Goal: Navigation & Orientation: Find specific page/section

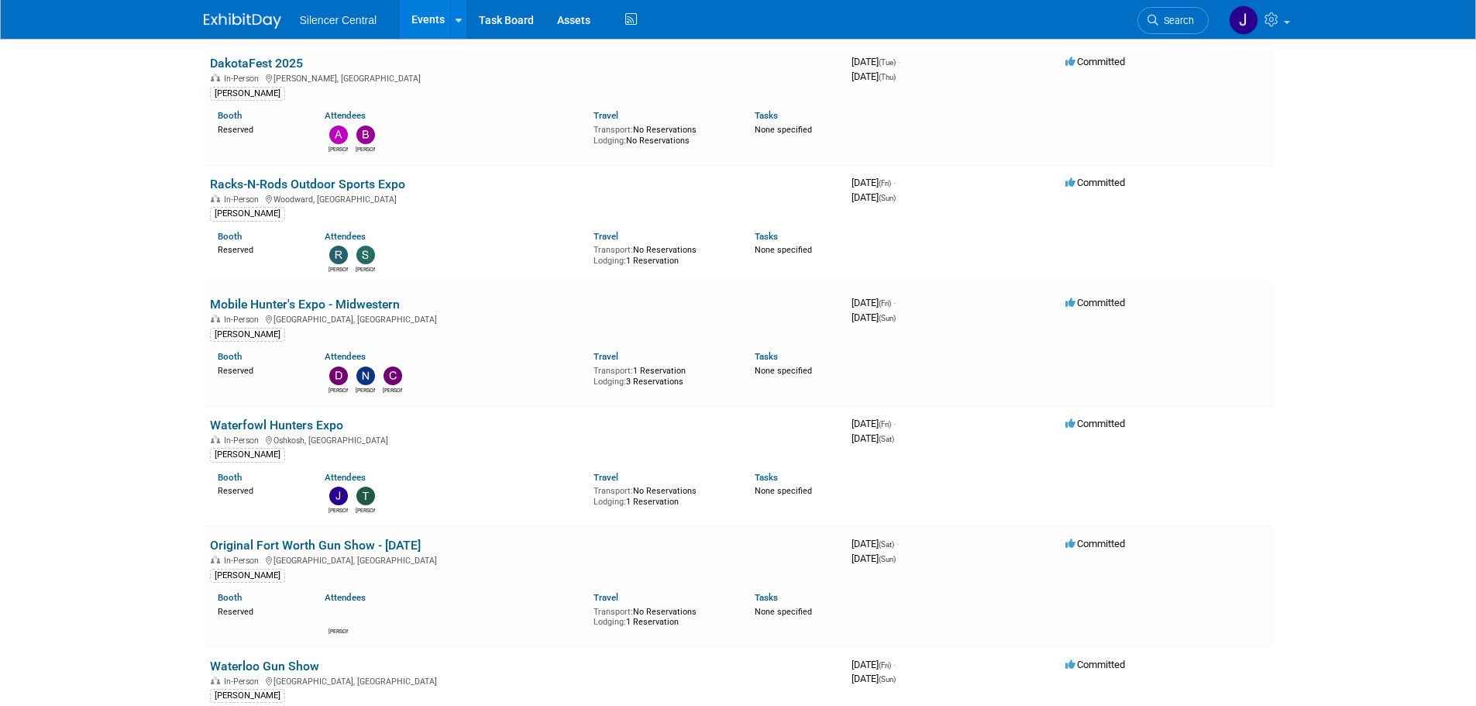
scroll to position [852, 0]
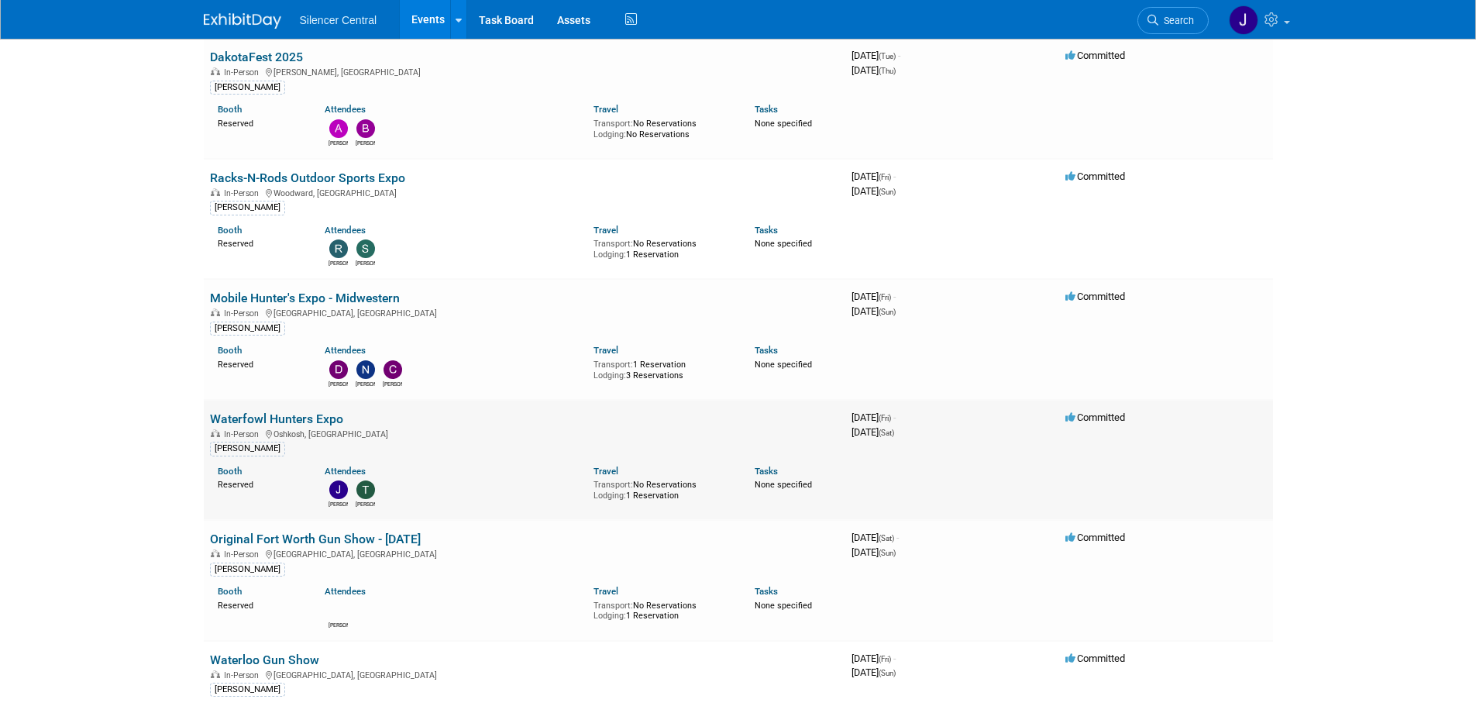
click at [334, 417] on link "Waterfowl Hunters Expo" at bounding box center [276, 418] width 133 height 15
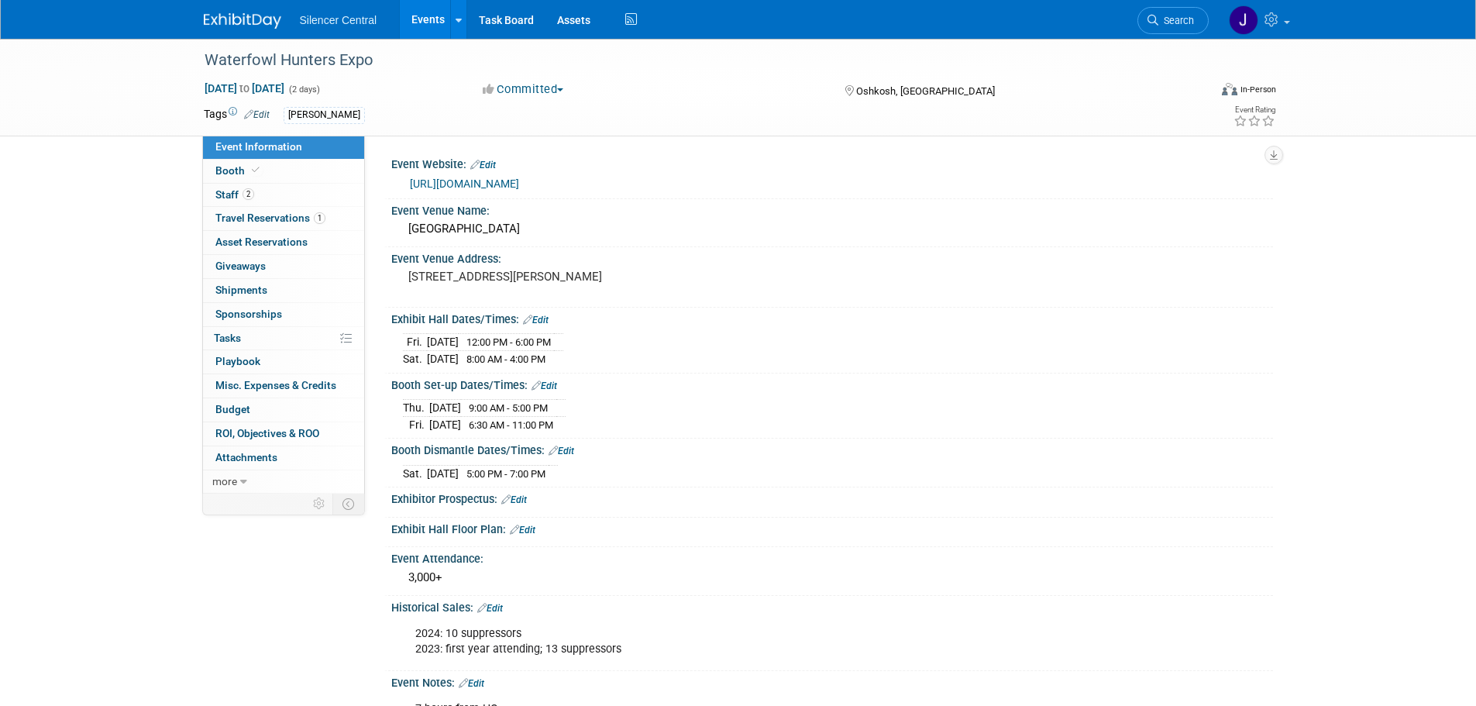
click at [232, 5] on div at bounding box center [252, 14] width 96 height 29
click at [232, 24] on img at bounding box center [242, 20] width 77 height 15
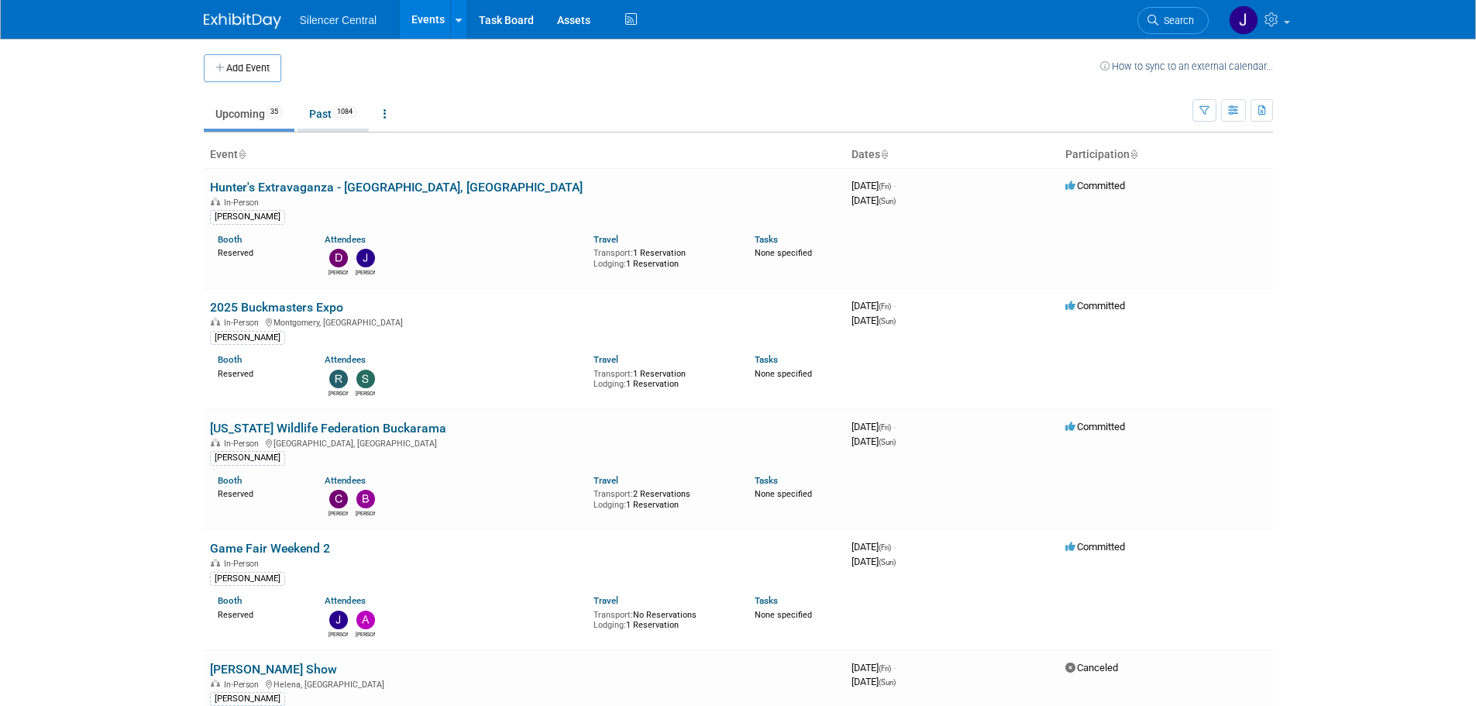
click at [322, 116] on link "Past 1084" at bounding box center [333, 113] width 71 height 29
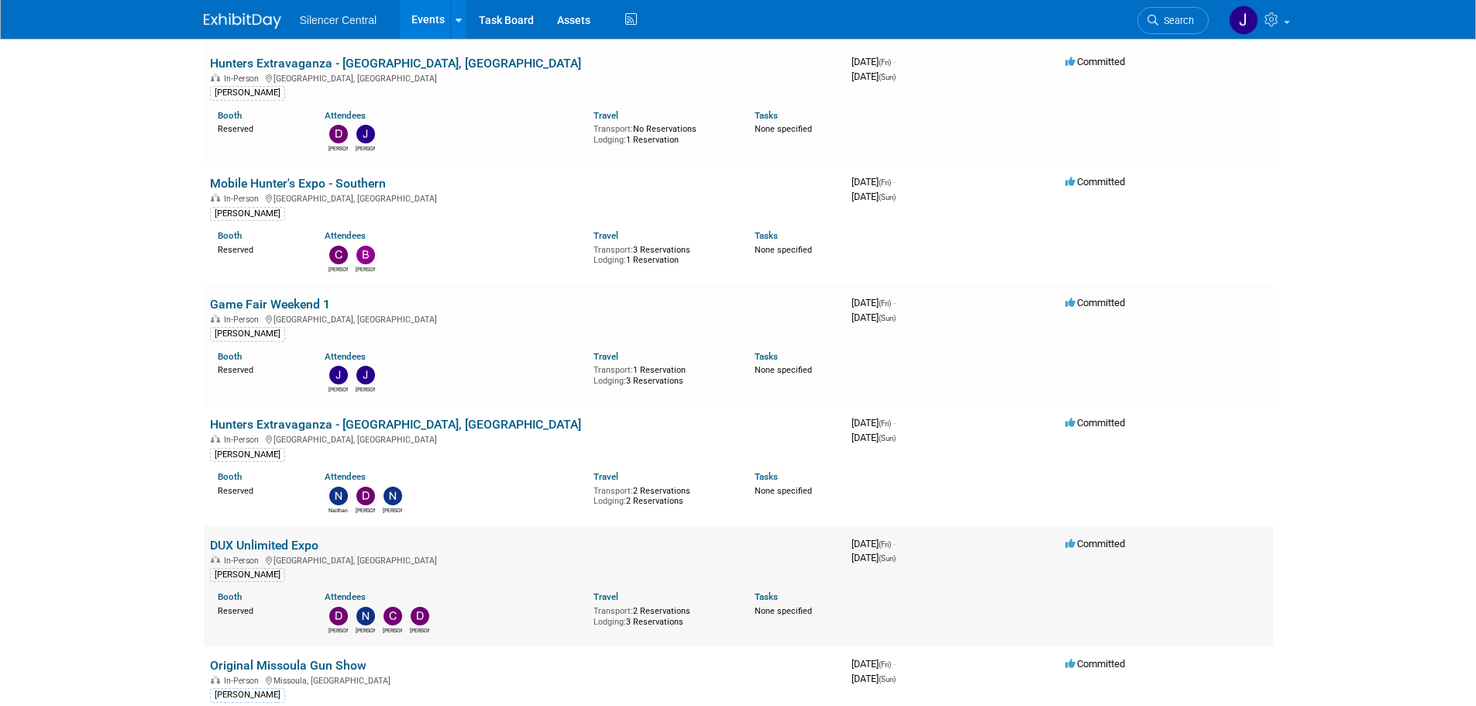
scroll to position [387, 0]
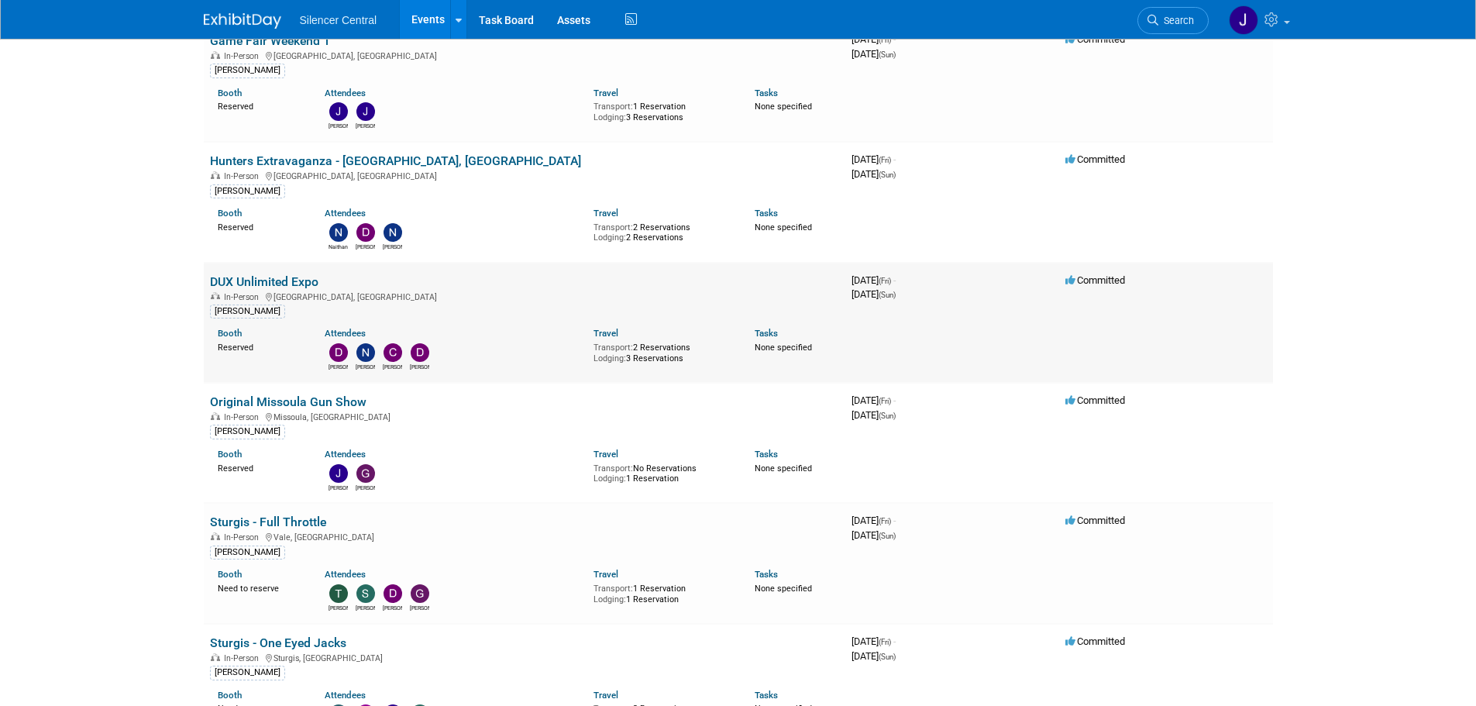
click at [297, 280] on link "DUX Unlimited Expo" at bounding box center [264, 281] width 108 height 15
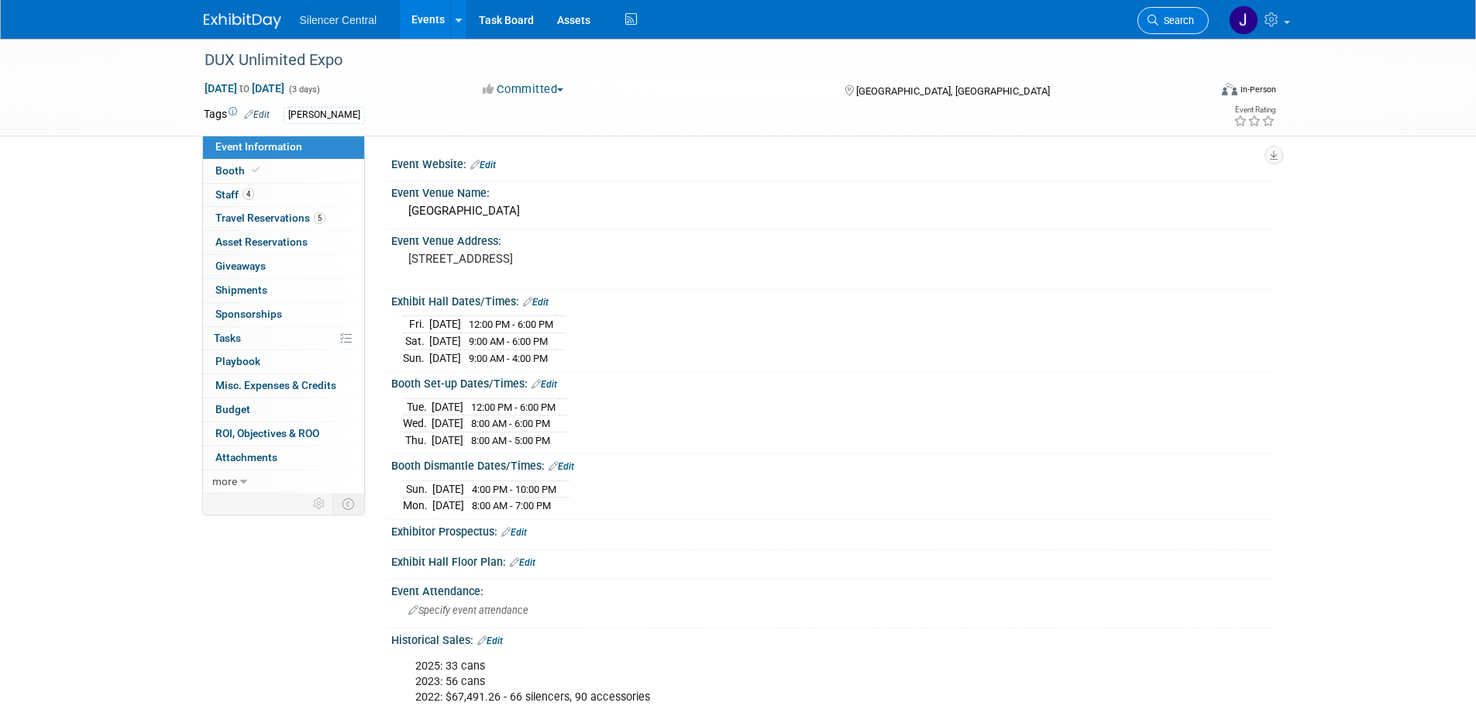
click at [1164, 15] on span "Search" at bounding box center [1176, 21] width 36 height 12
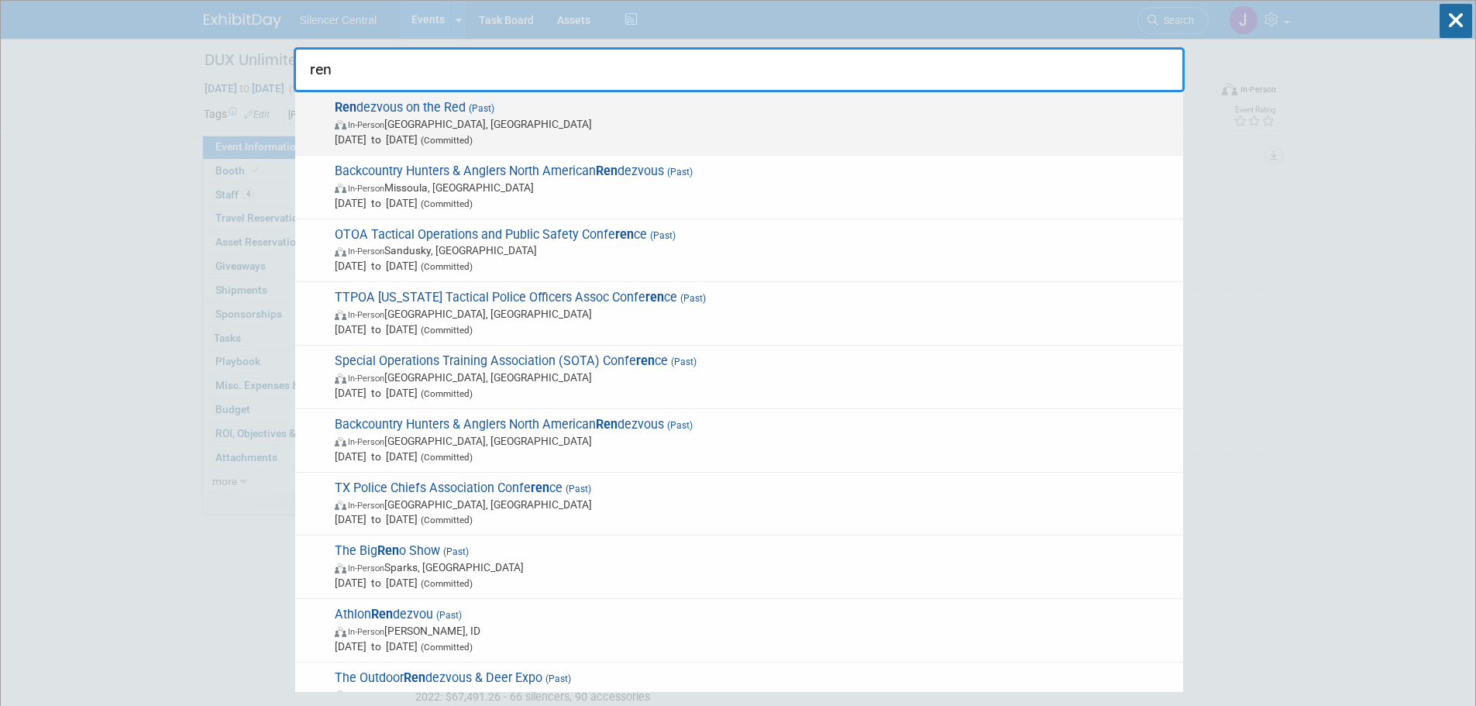
type input "ren"
click at [397, 129] on span "In-Person Shreveport, LA" at bounding box center [755, 123] width 841 height 15
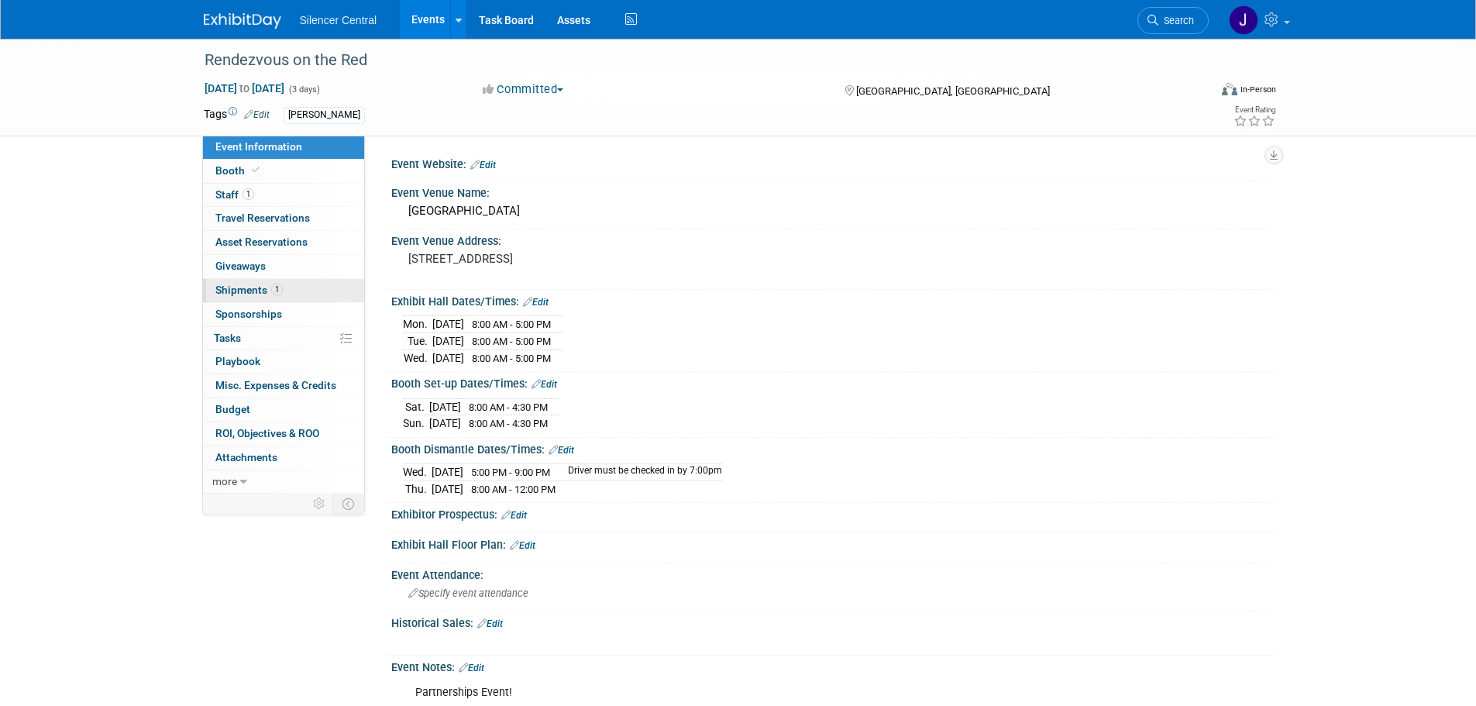
click at [288, 290] on link "1 Shipments 1" at bounding box center [283, 290] width 161 height 23
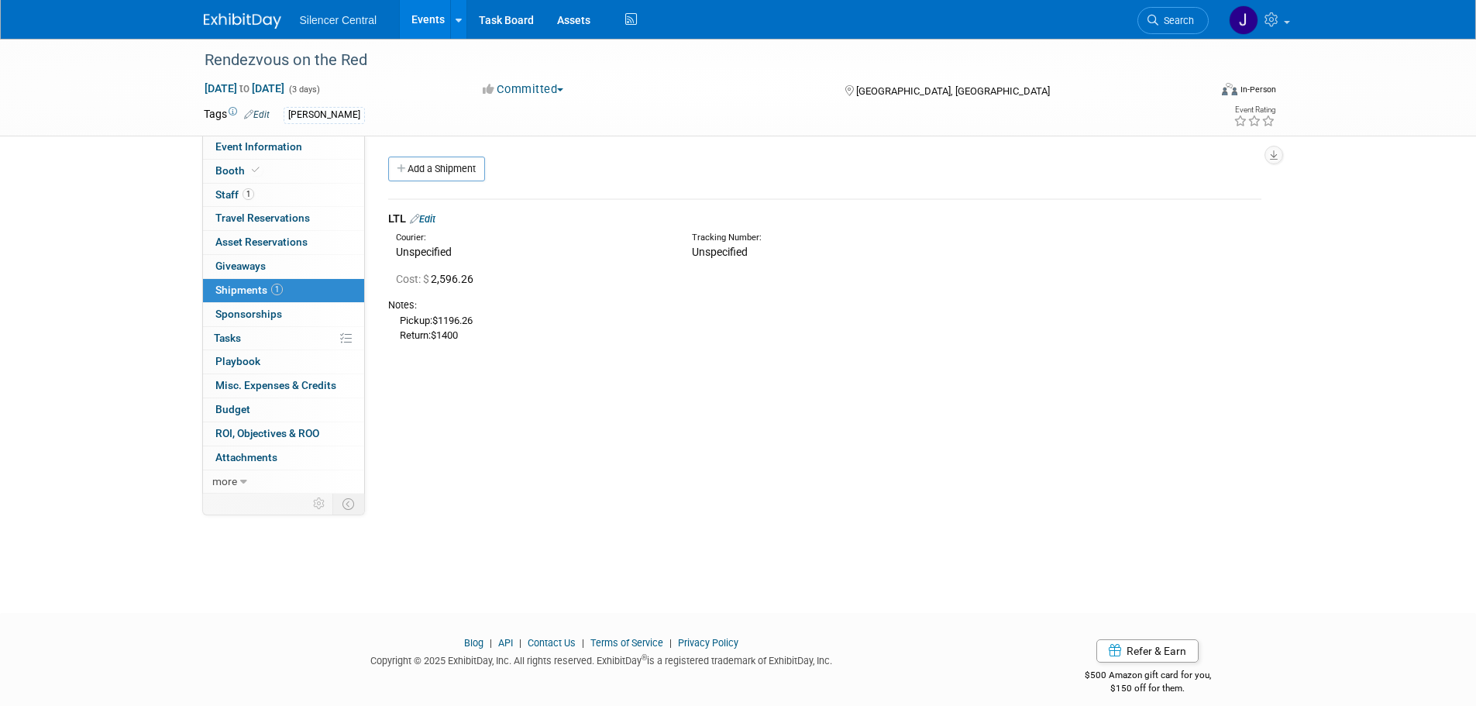
click at [229, 6] on div at bounding box center [252, 14] width 96 height 29
click at [229, 21] on img at bounding box center [242, 20] width 77 height 15
